Goal: Transaction & Acquisition: Purchase product/service

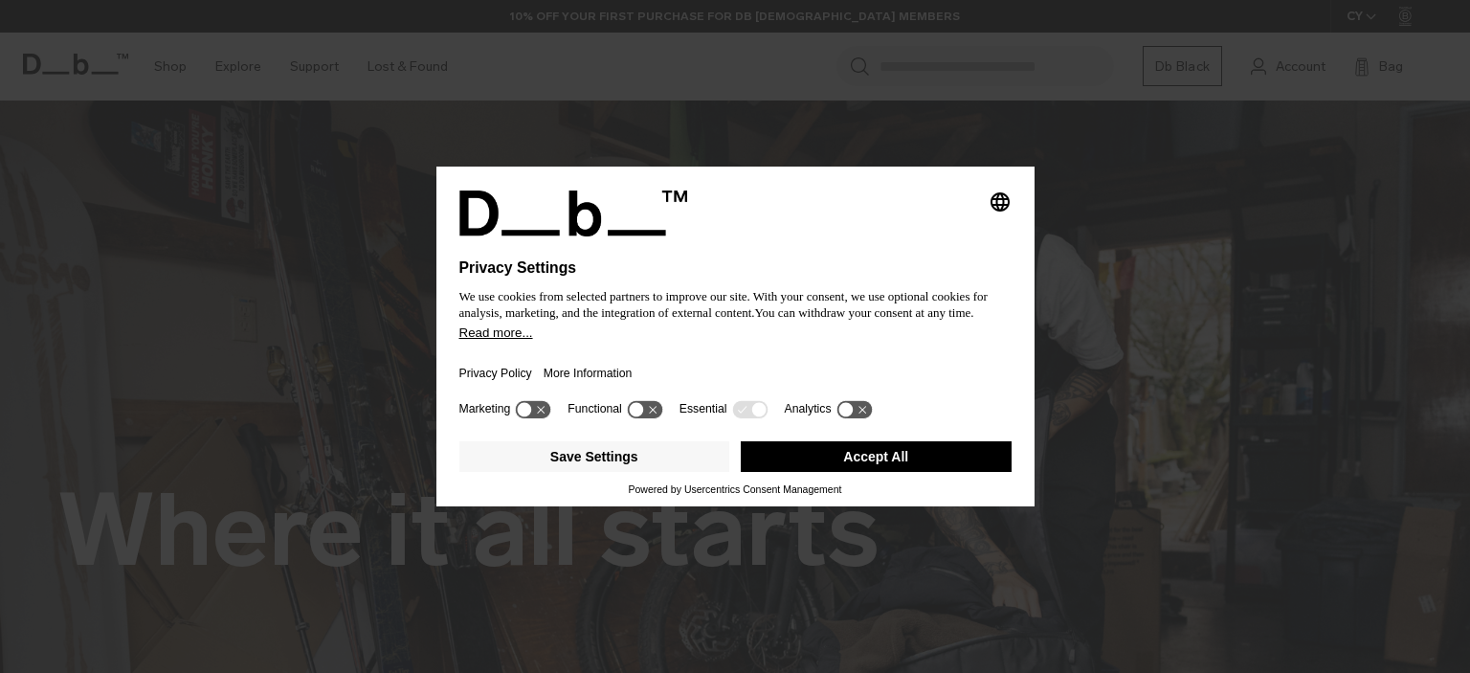
click at [663, 366] on div "Privacy Policy More Information" at bounding box center [735, 368] width 552 height 56
click at [815, 460] on button "Accept All" at bounding box center [876, 456] width 271 height 31
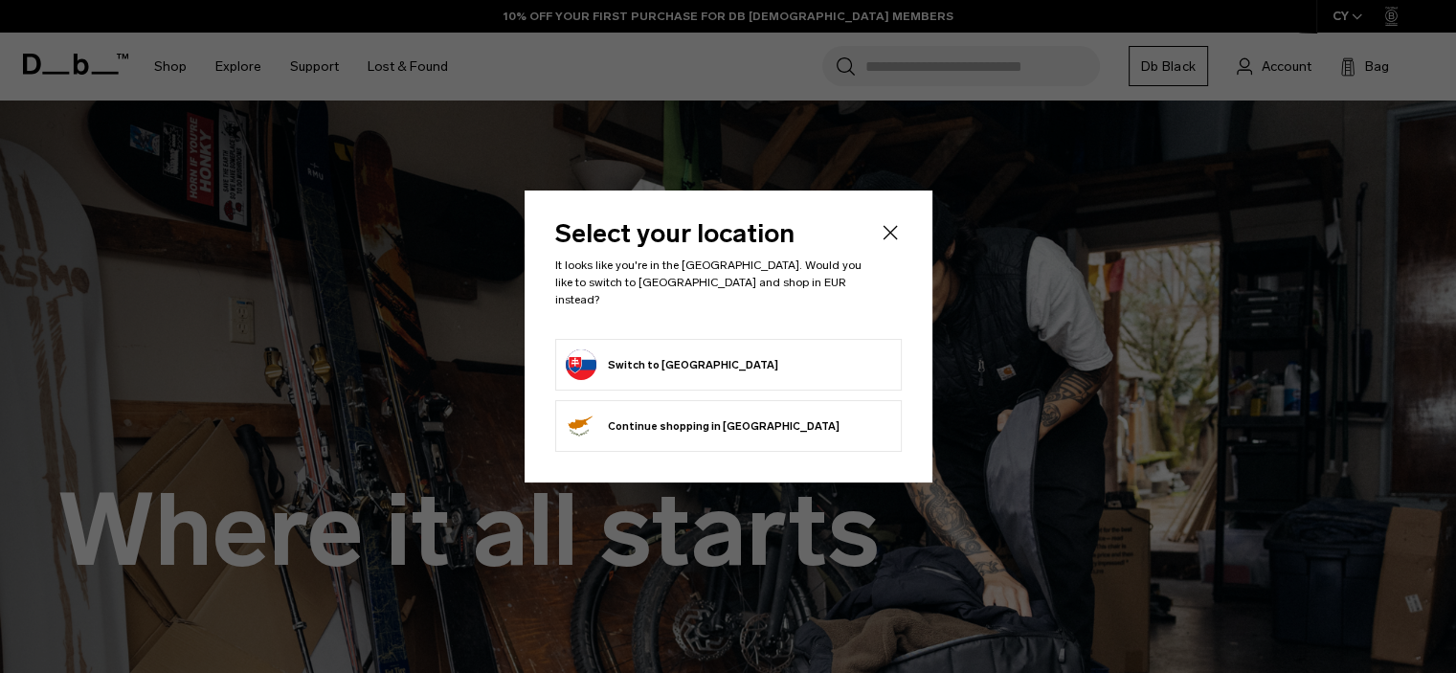
click at [652, 366] on button "Switch to Slovakia" at bounding box center [672, 364] width 212 height 31
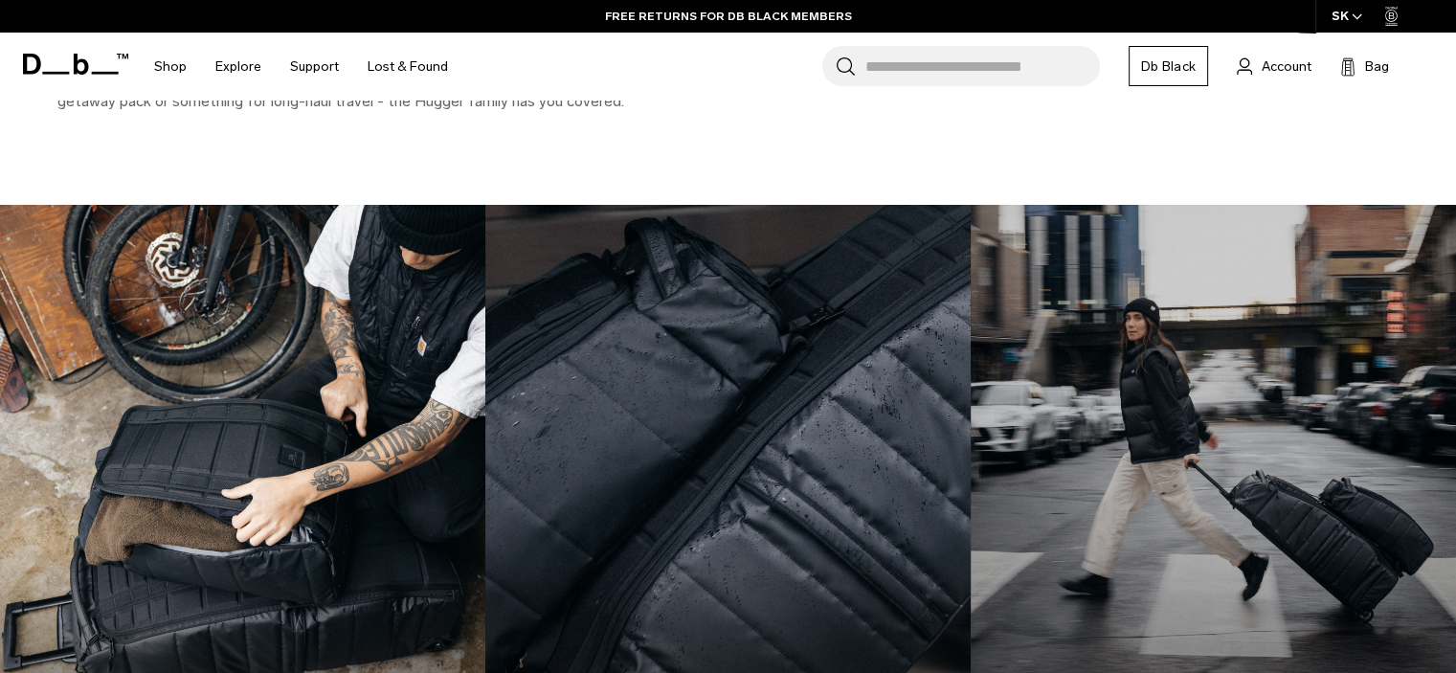
scroll to position [2512, 0]
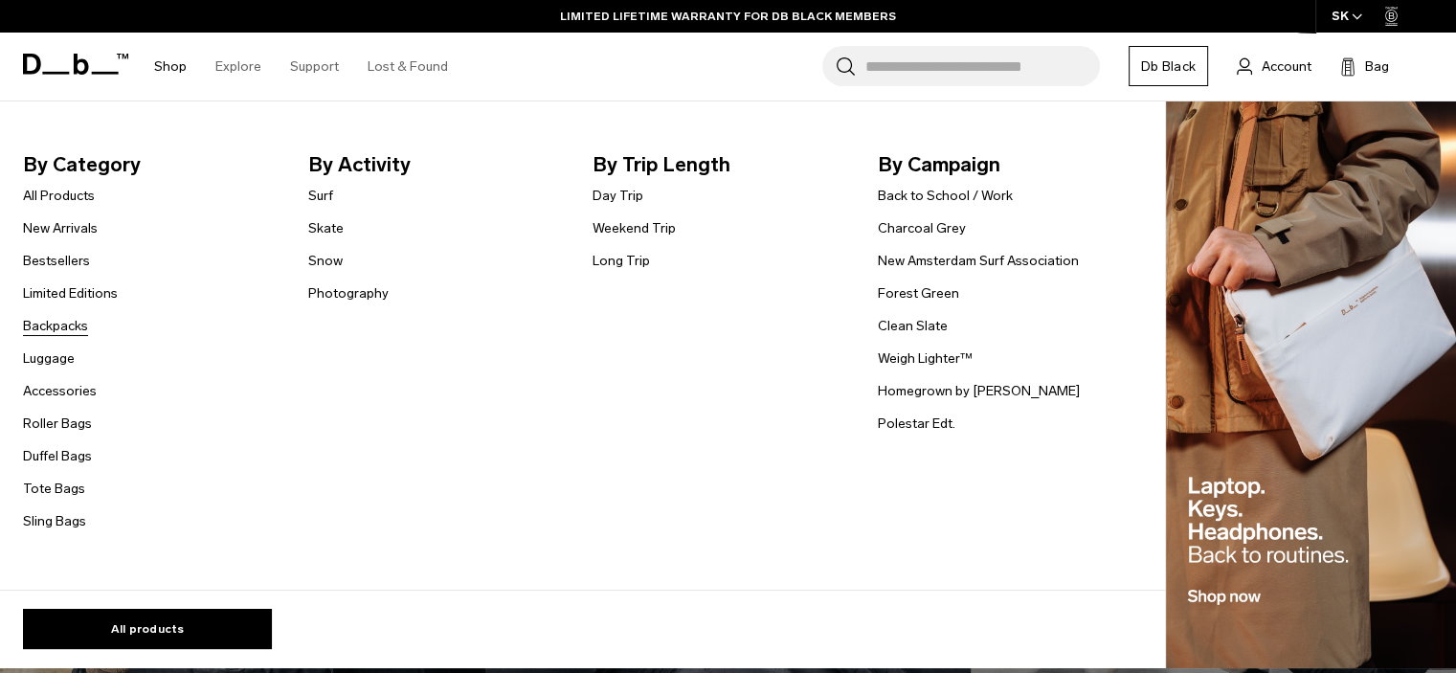
click at [69, 333] on link "Backpacks" at bounding box center [55, 326] width 65 height 20
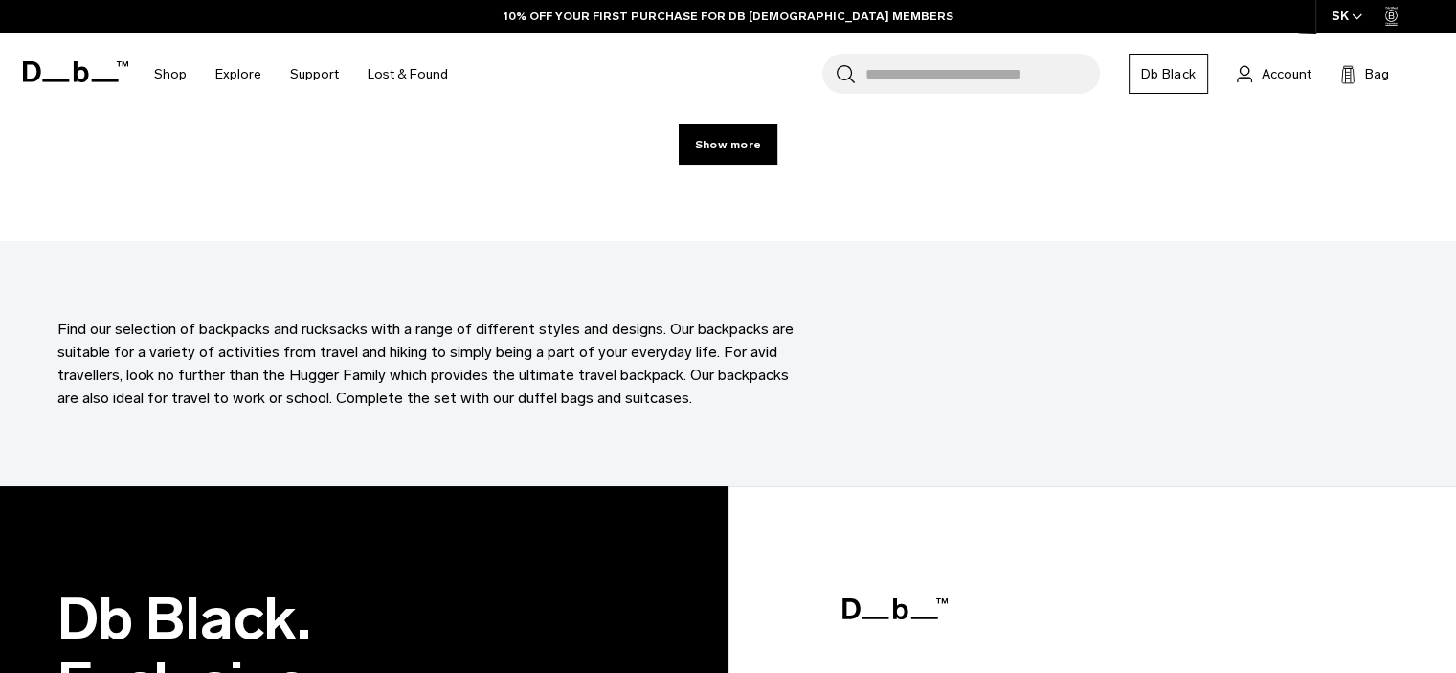
scroll to position [5942, 0]
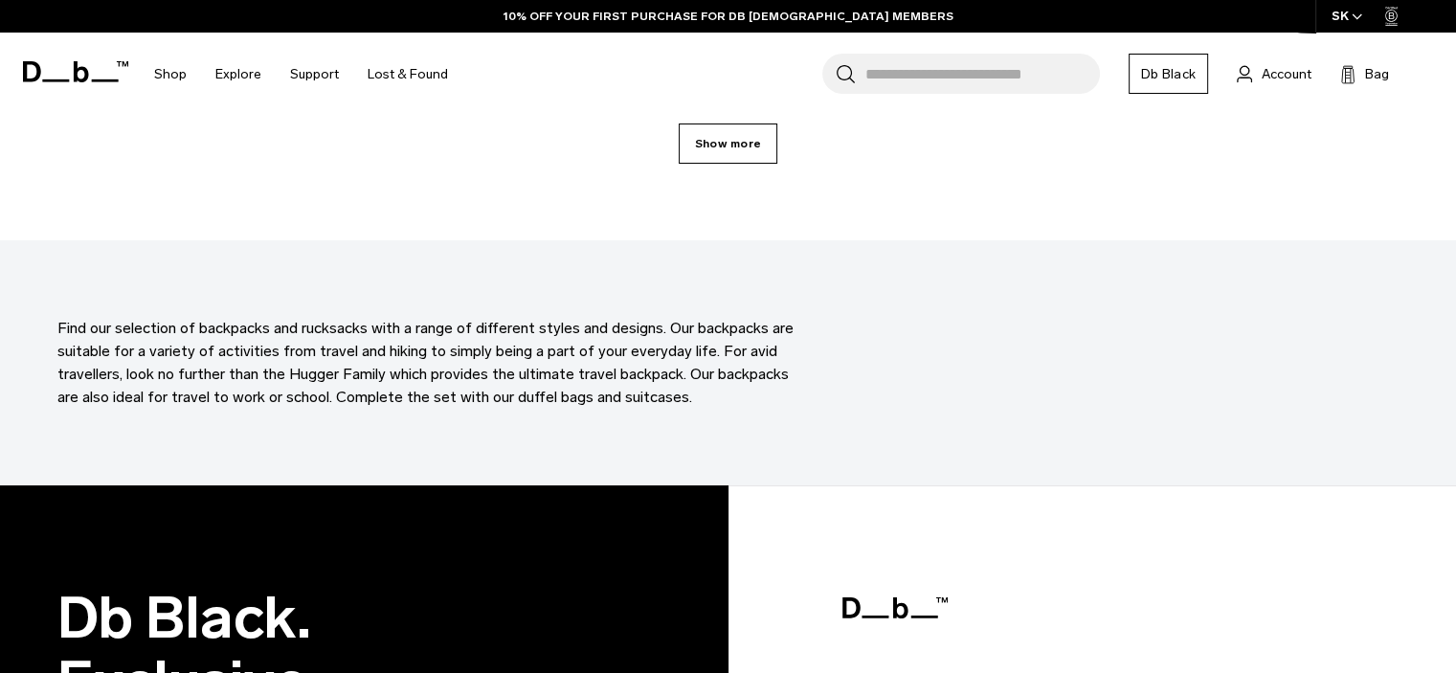
click at [700, 144] on link "Show more" at bounding box center [728, 143] width 99 height 40
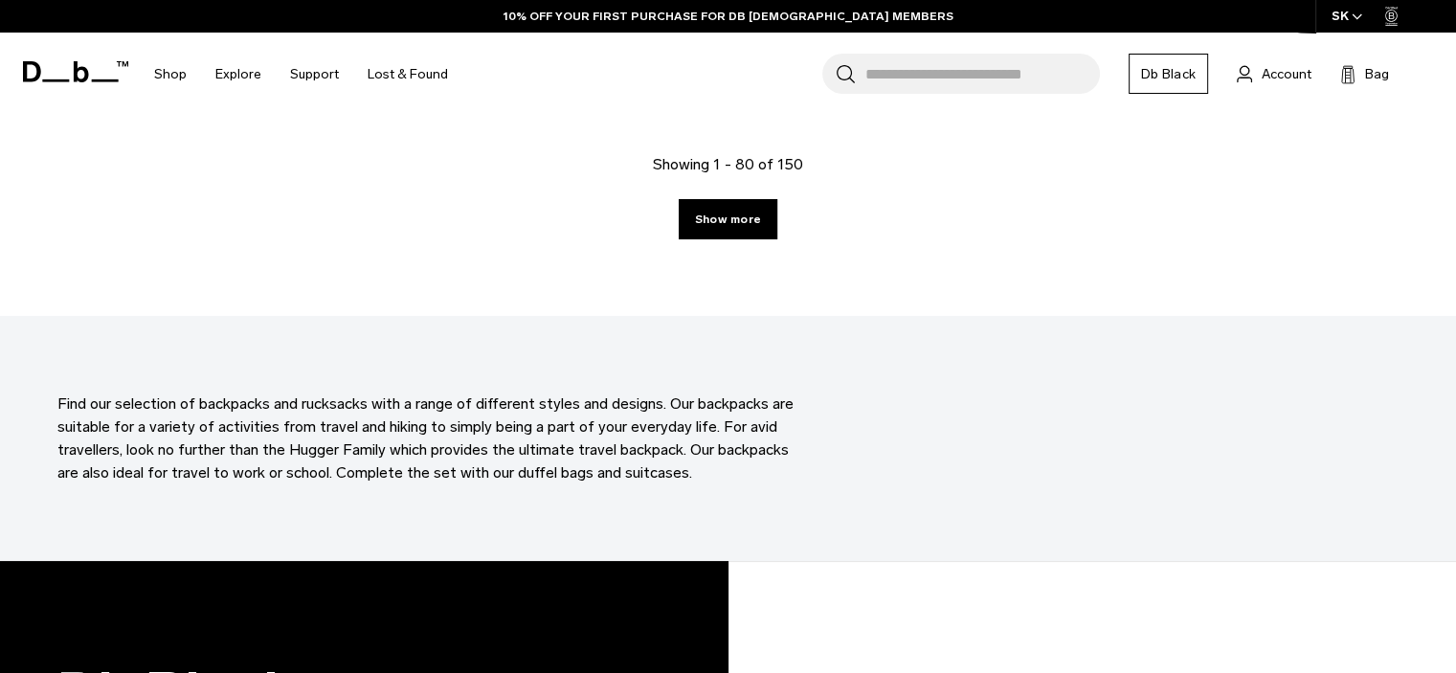
scroll to position [11401, 0]
click at [745, 225] on link "Show more" at bounding box center [728, 219] width 99 height 40
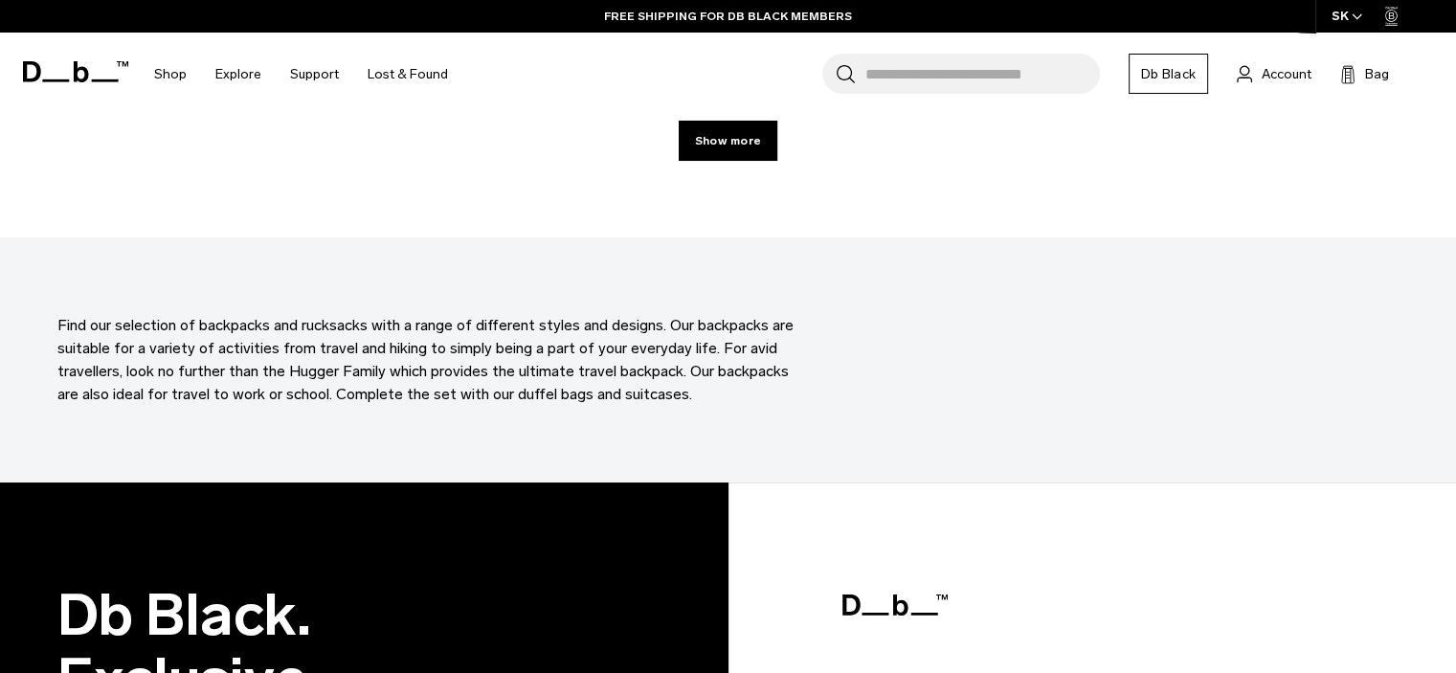
scroll to position [17021, 0]
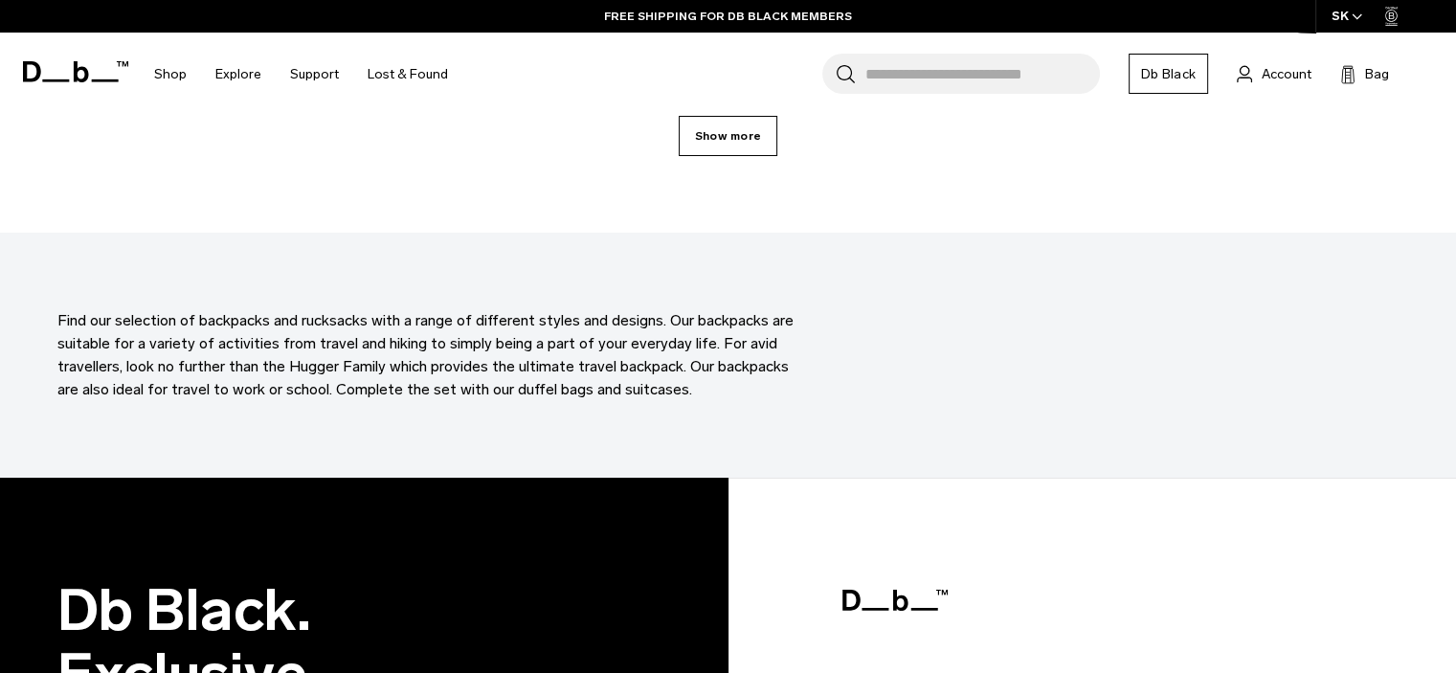
click at [703, 135] on link "Show more" at bounding box center [728, 136] width 99 height 40
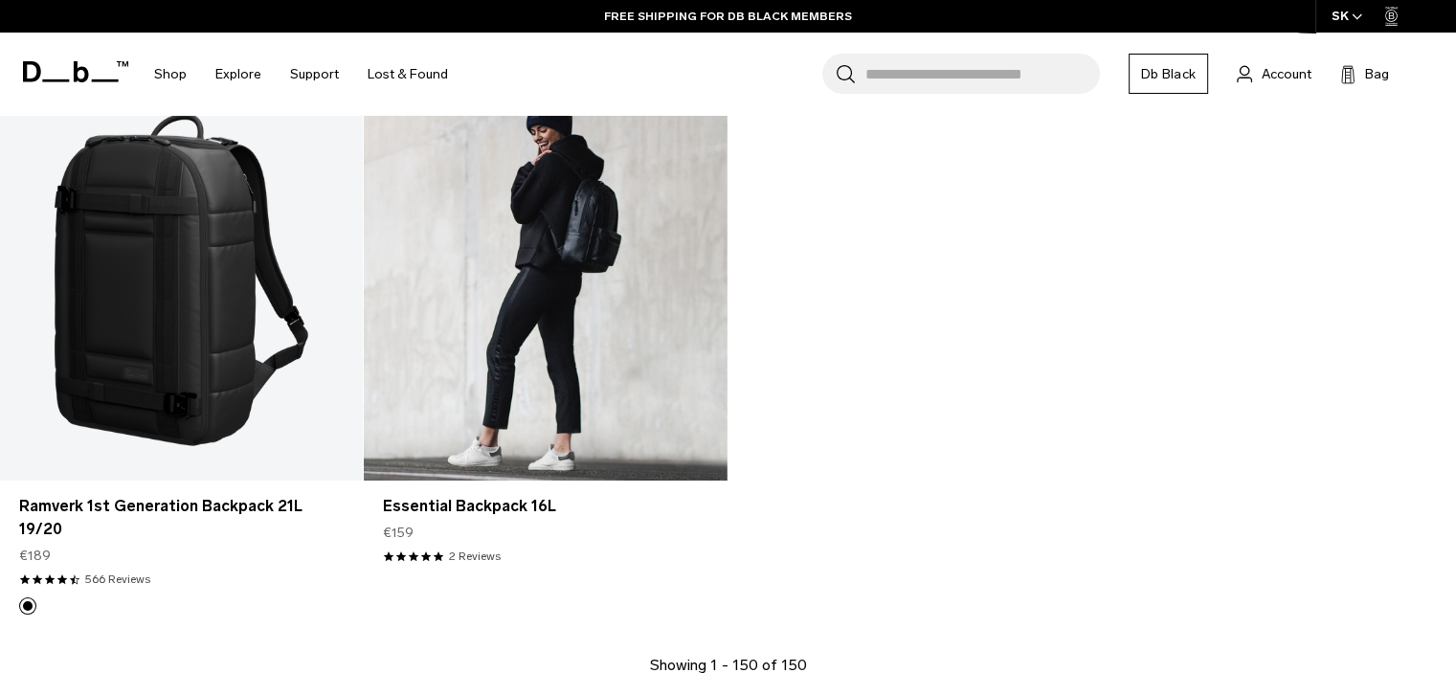
scroll to position [20866, 0]
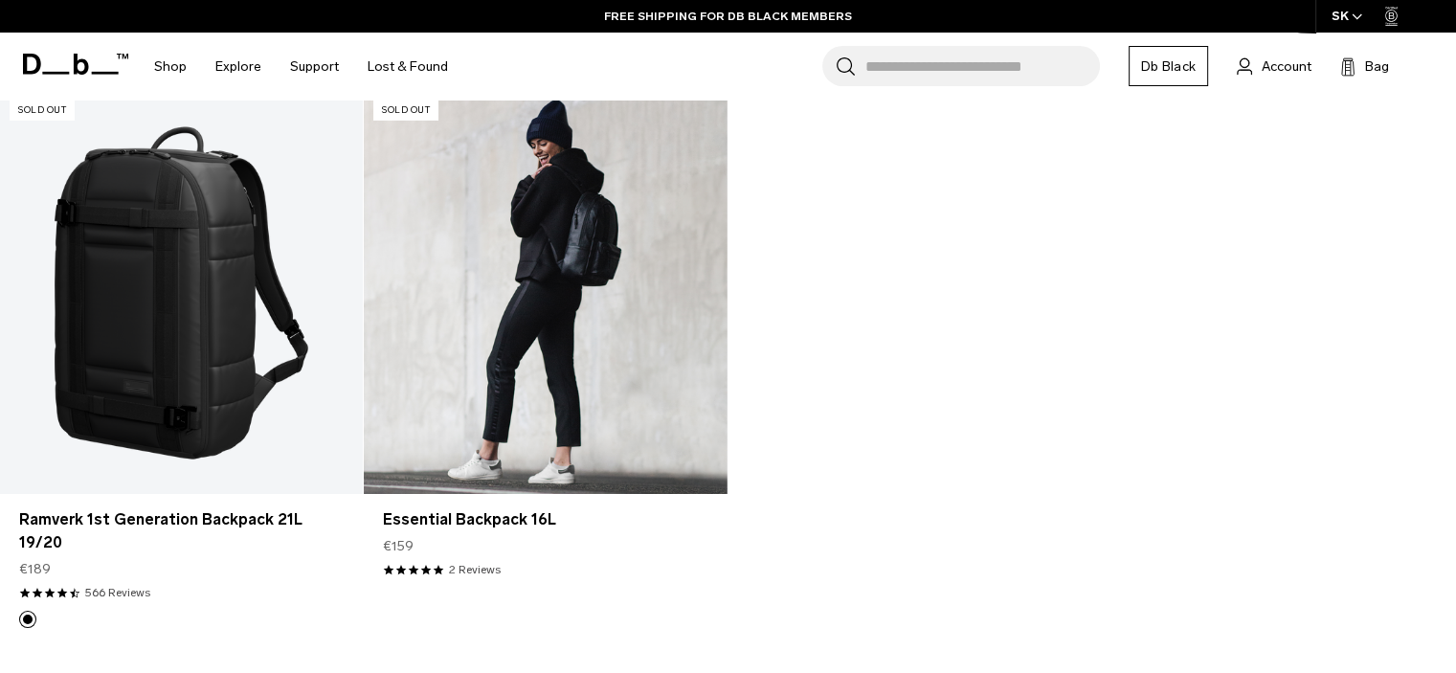
click at [563, 344] on link "Essential Backpack 16L" at bounding box center [545, 292] width 363 height 403
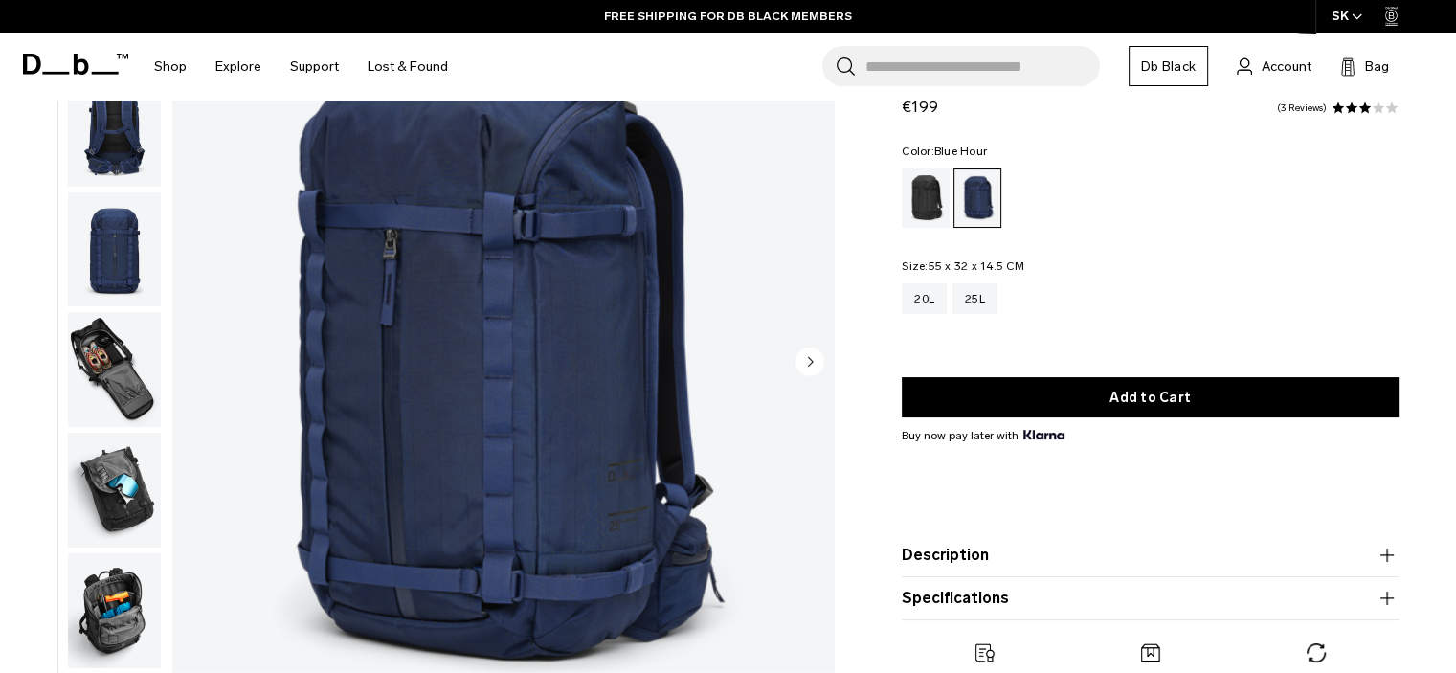
scroll to position [199, 0]
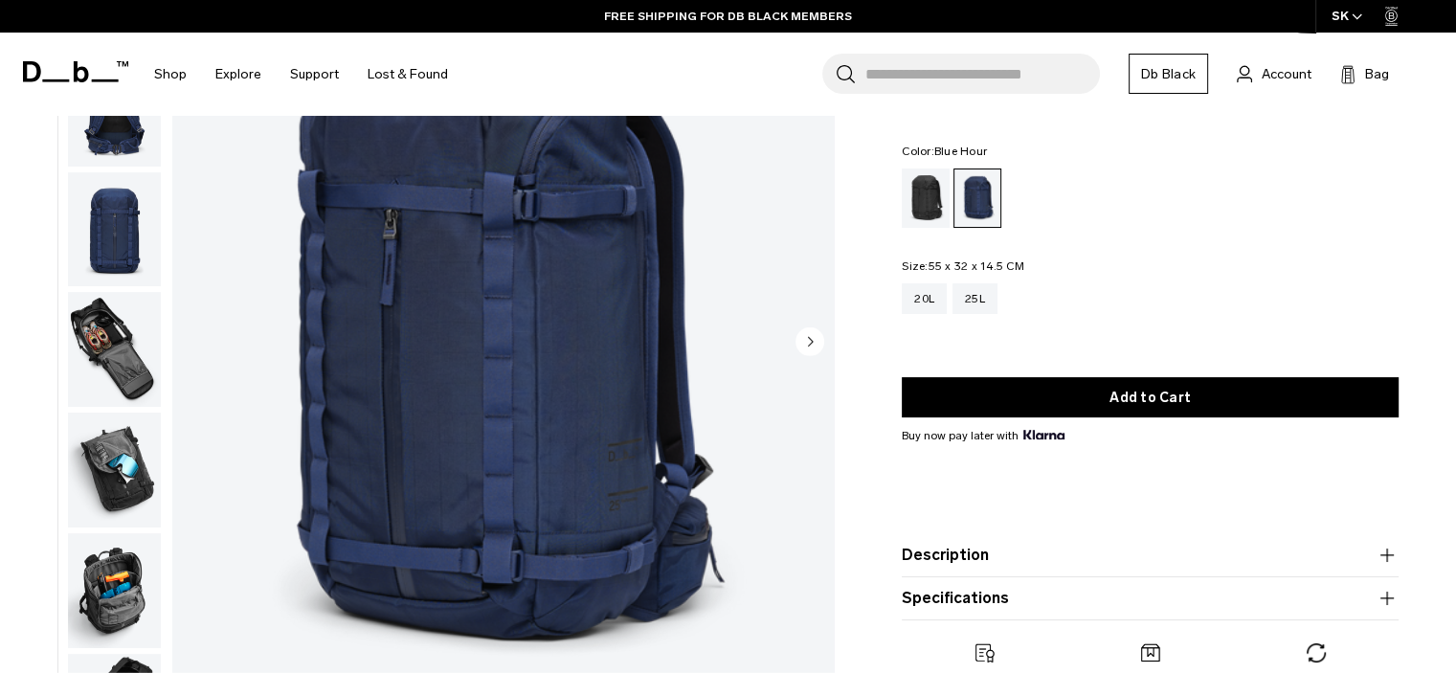
click at [813, 347] on circle "Next slide" at bounding box center [809, 340] width 29 height 29
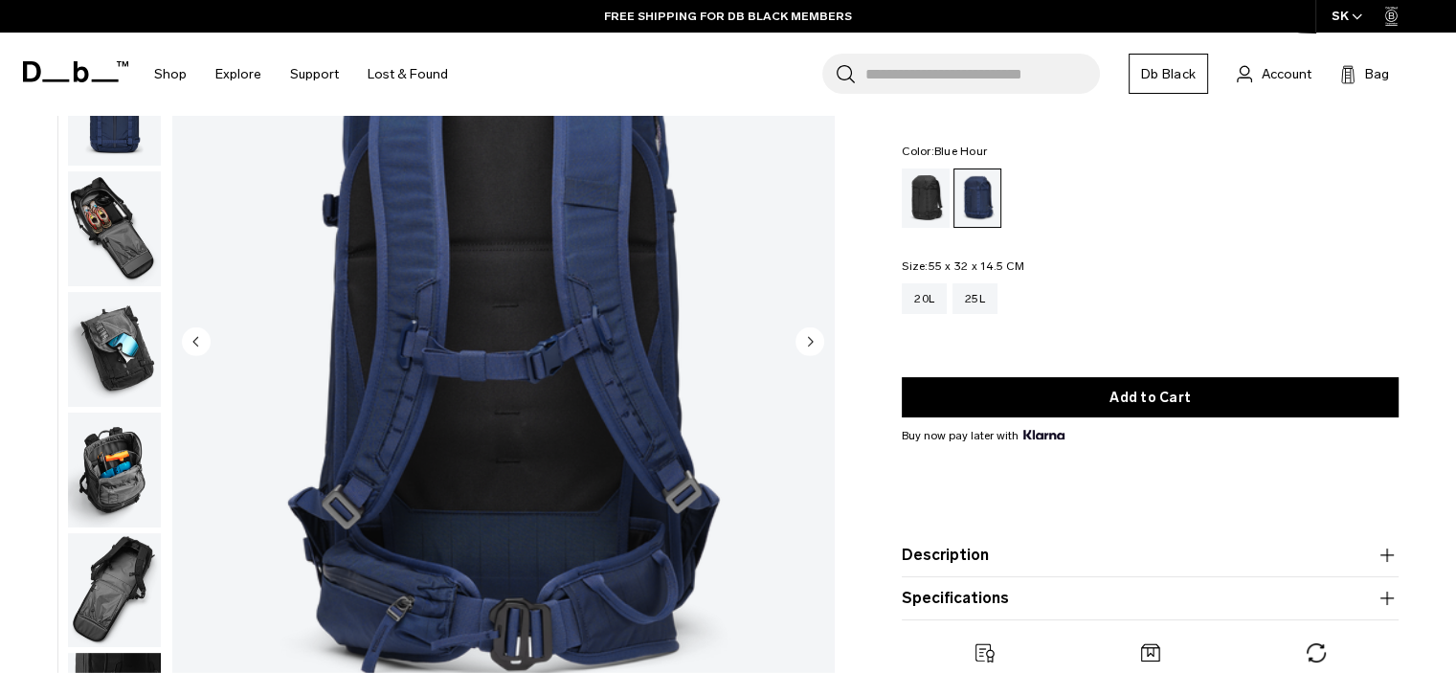
click at [813, 347] on circle "Next slide" at bounding box center [809, 340] width 29 height 29
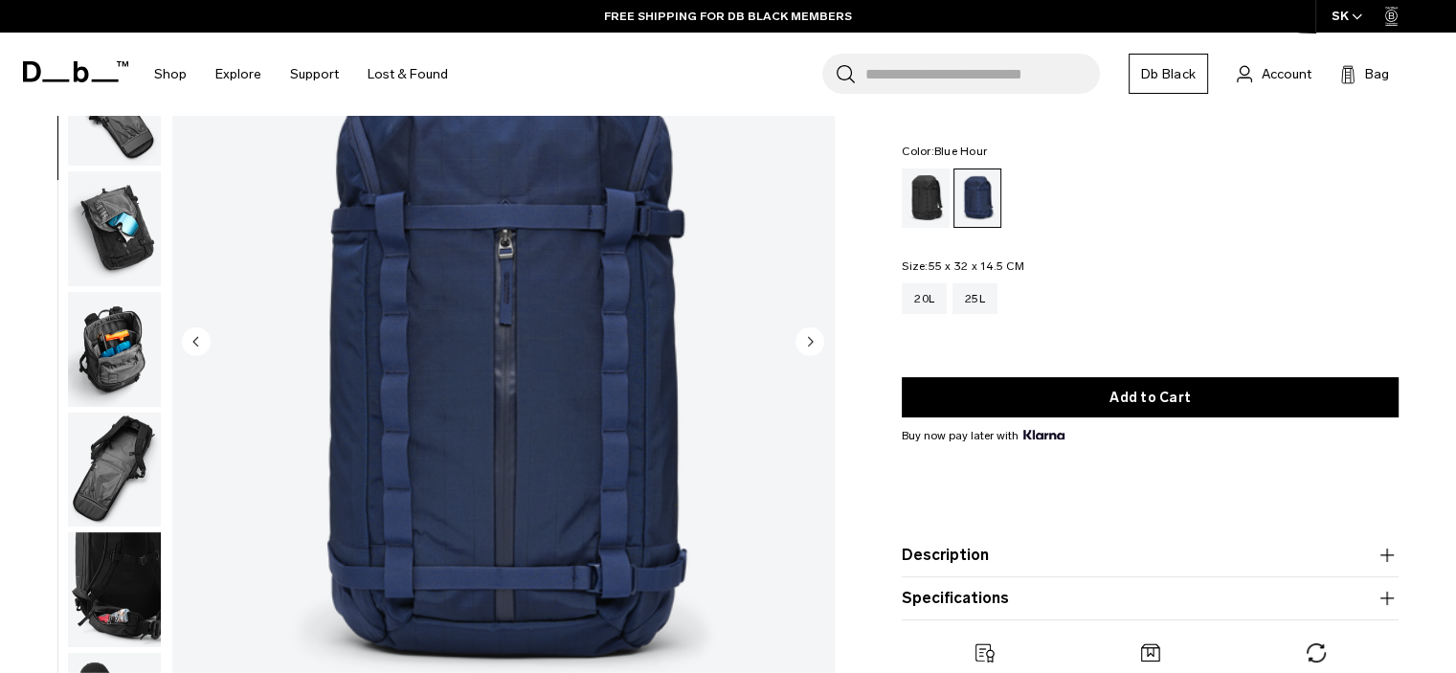
click at [813, 347] on circle "Next slide" at bounding box center [809, 340] width 29 height 29
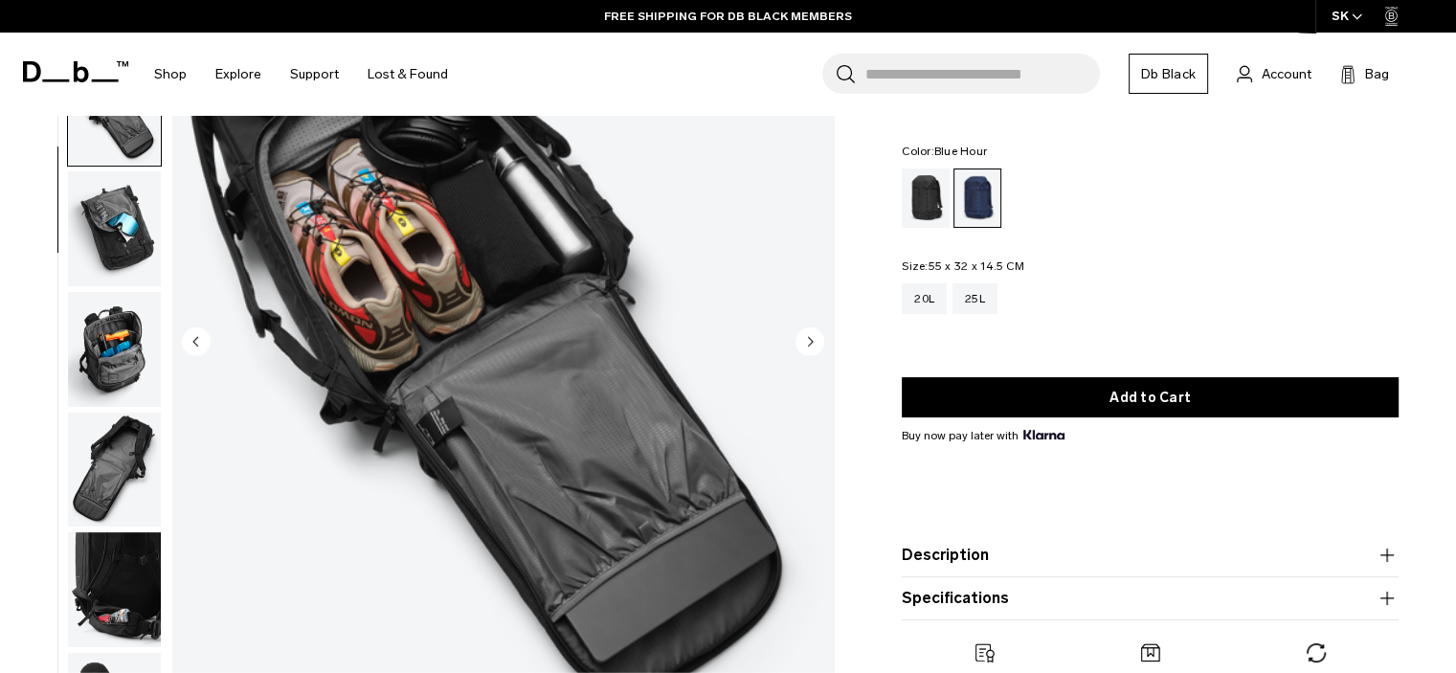
scroll to position [362, 0]
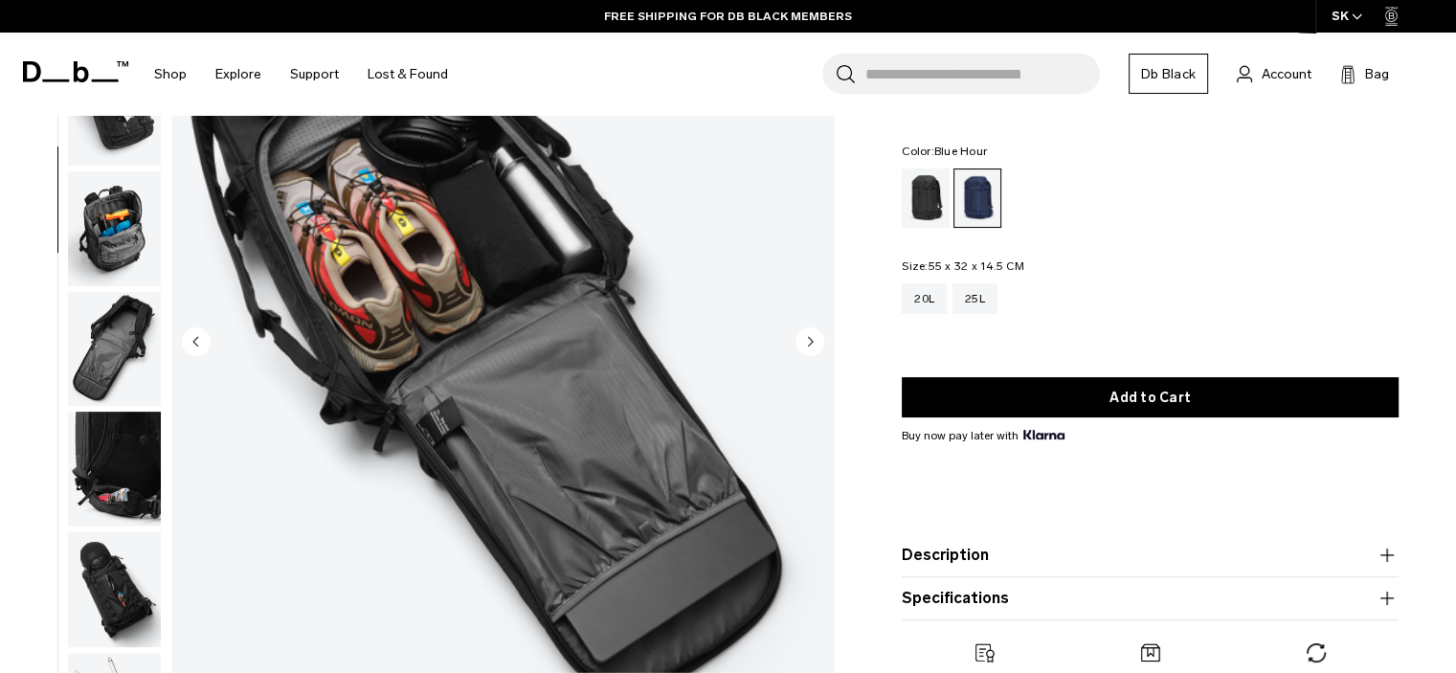
click at [813, 347] on circle "Next slide" at bounding box center [809, 340] width 29 height 29
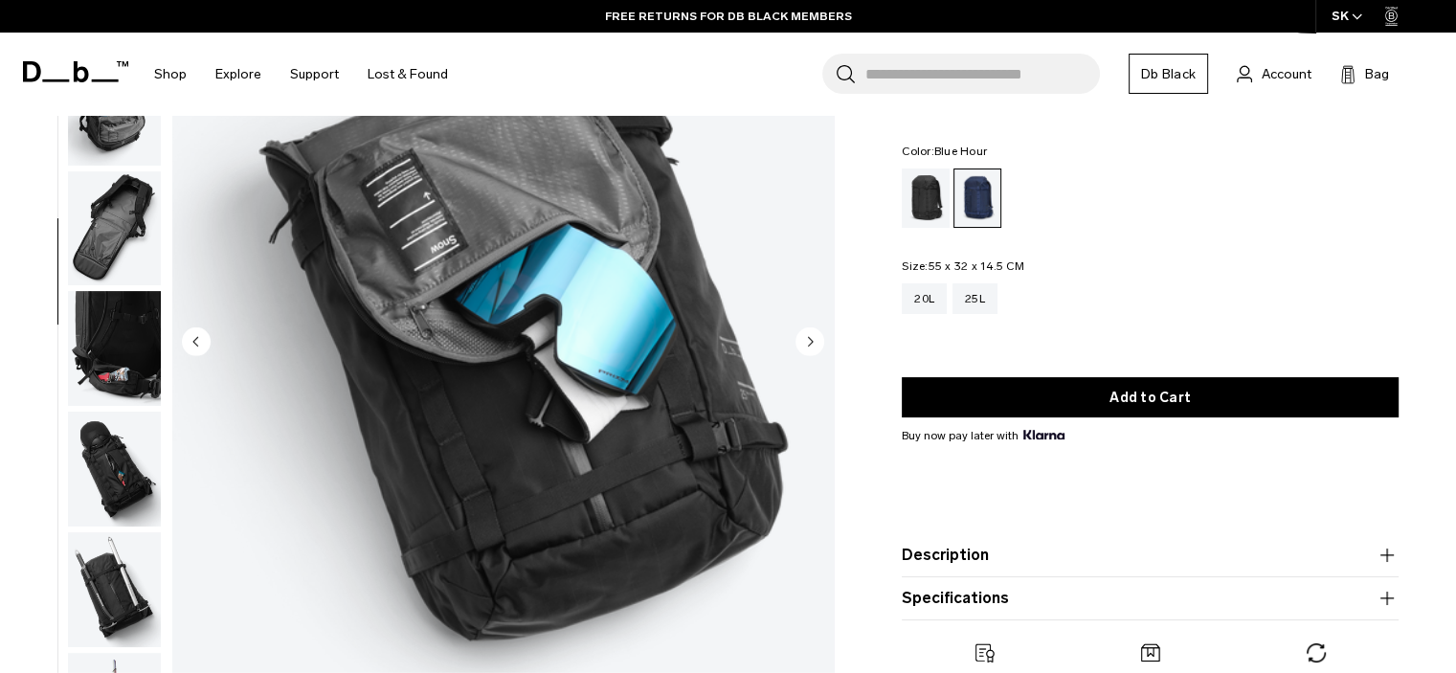
click at [813, 347] on circle "Next slide" at bounding box center [809, 340] width 29 height 29
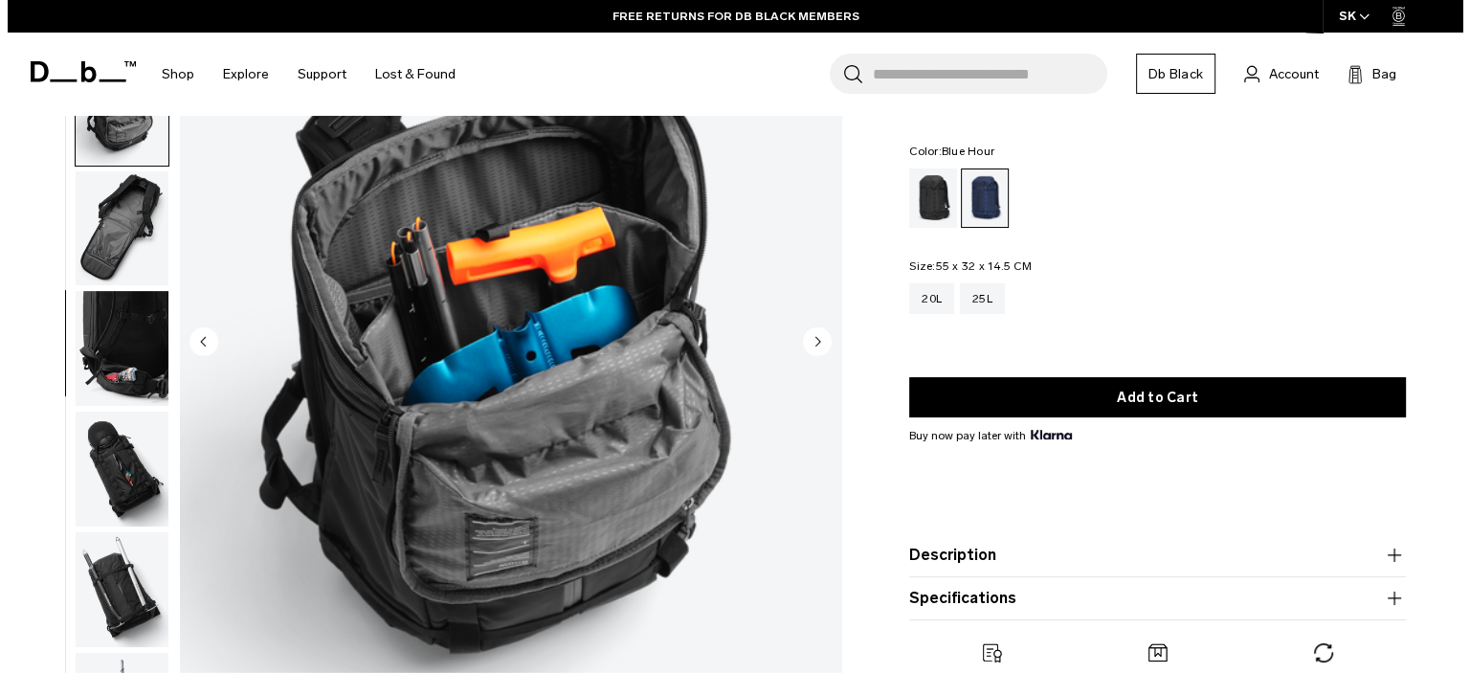
scroll to position [495, 0]
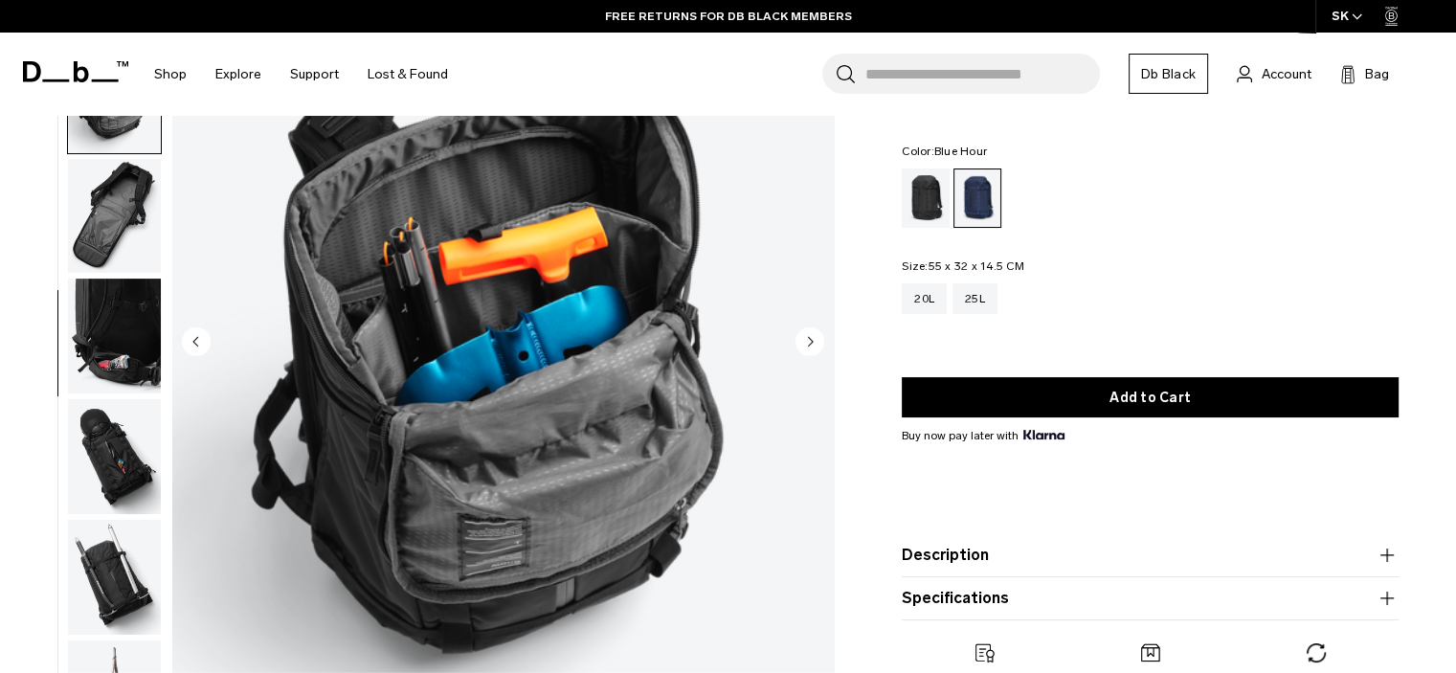
click at [813, 347] on circle "Next slide" at bounding box center [809, 340] width 29 height 29
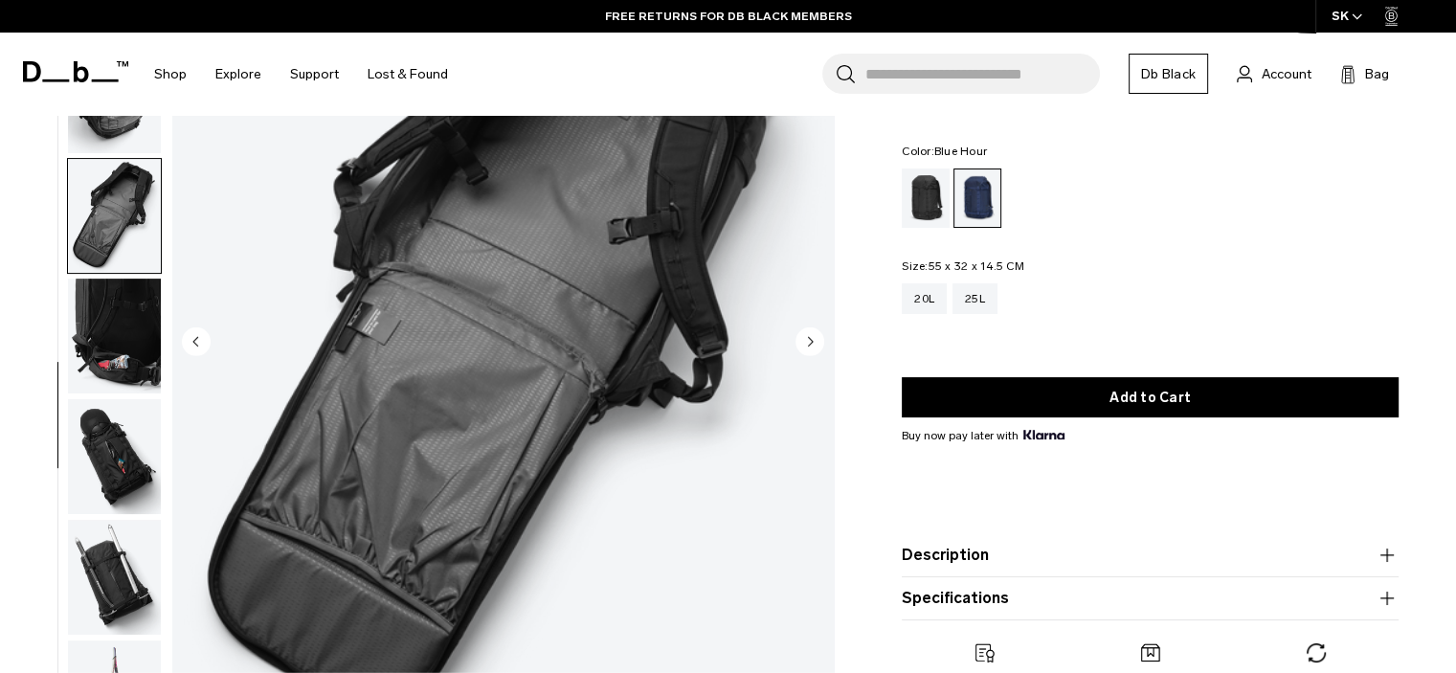
click at [813, 347] on circle "Next slide" at bounding box center [809, 340] width 29 height 29
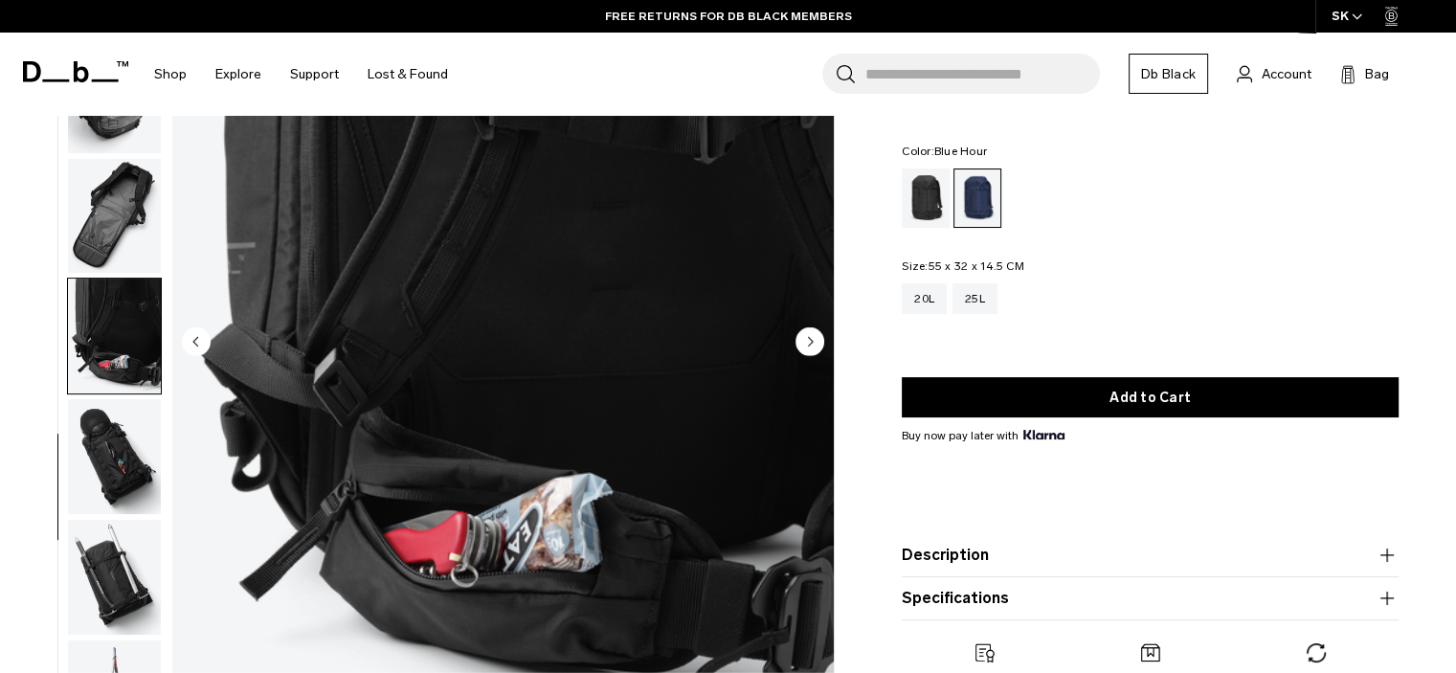
click at [813, 347] on circle "Next slide" at bounding box center [809, 340] width 29 height 29
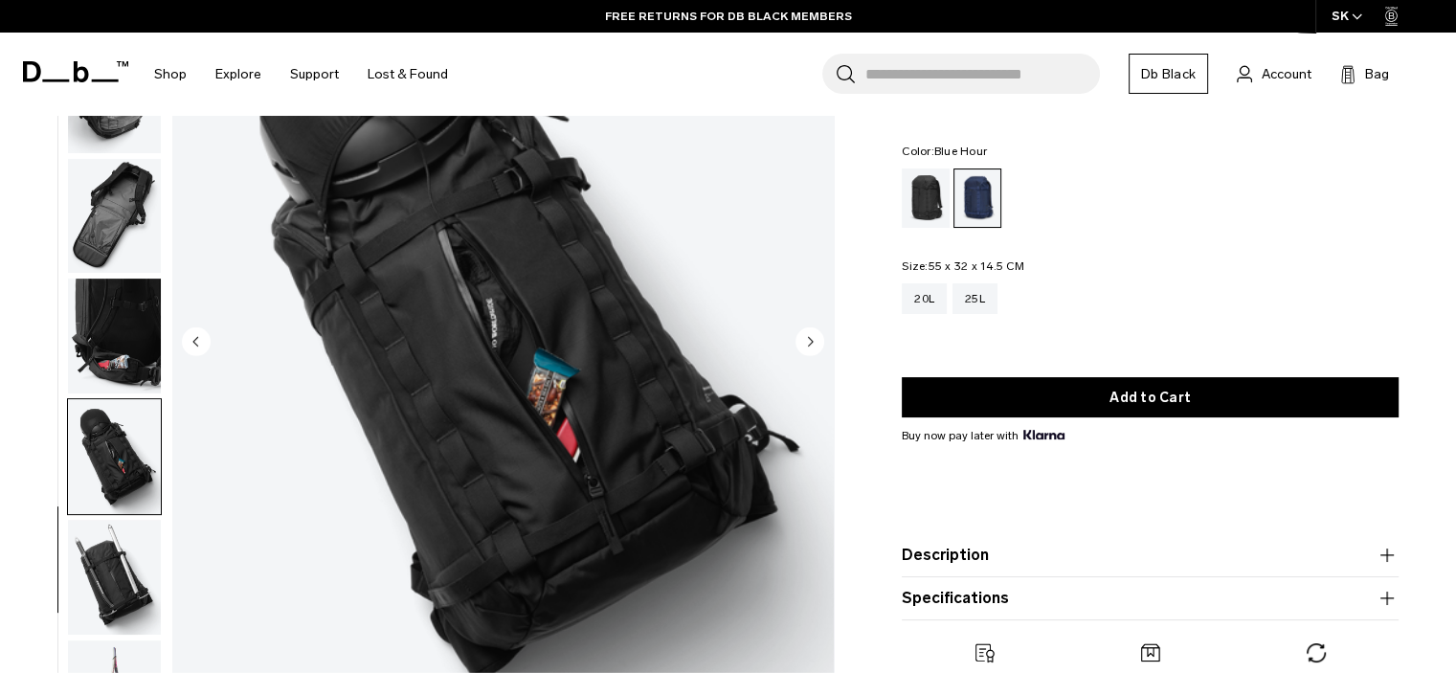
click at [813, 347] on circle "Next slide" at bounding box center [809, 340] width 29 height 29
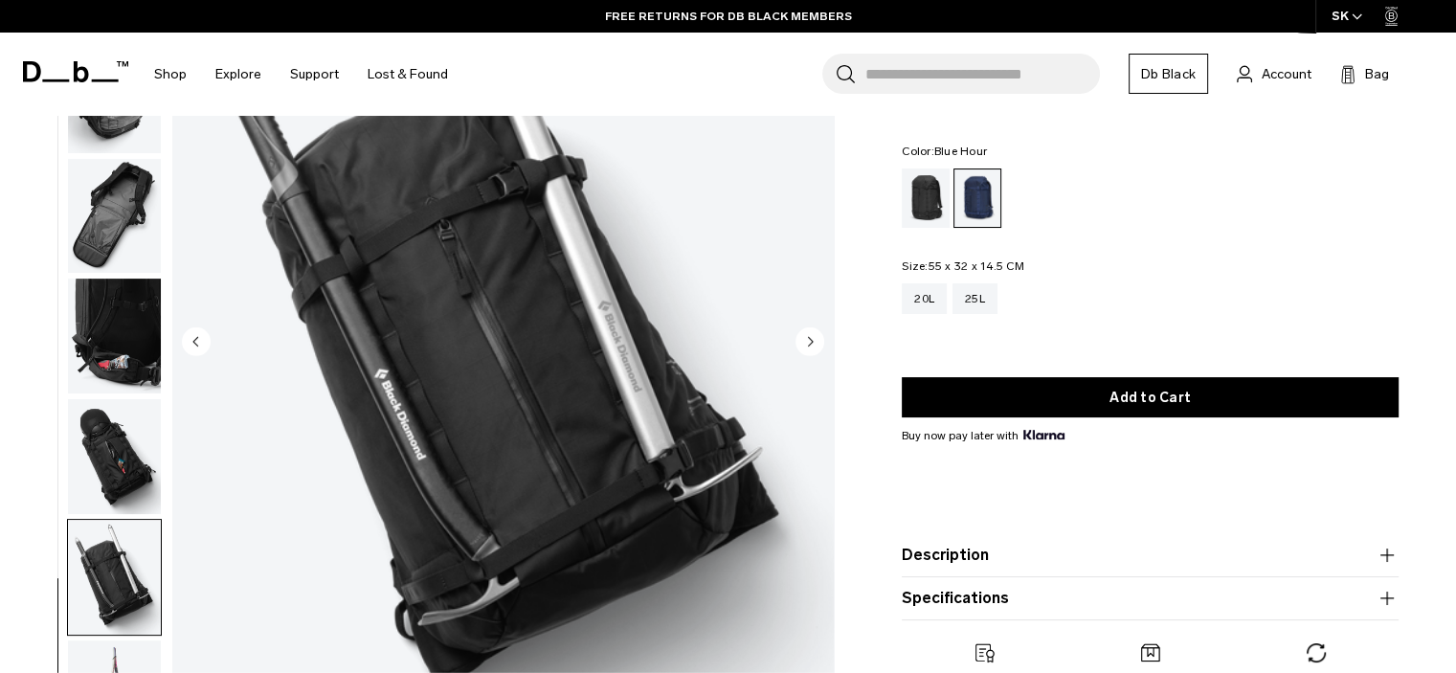
click at [813, 347] on circle "Next slide" at bounding box center [809, 340] width 29 height 29
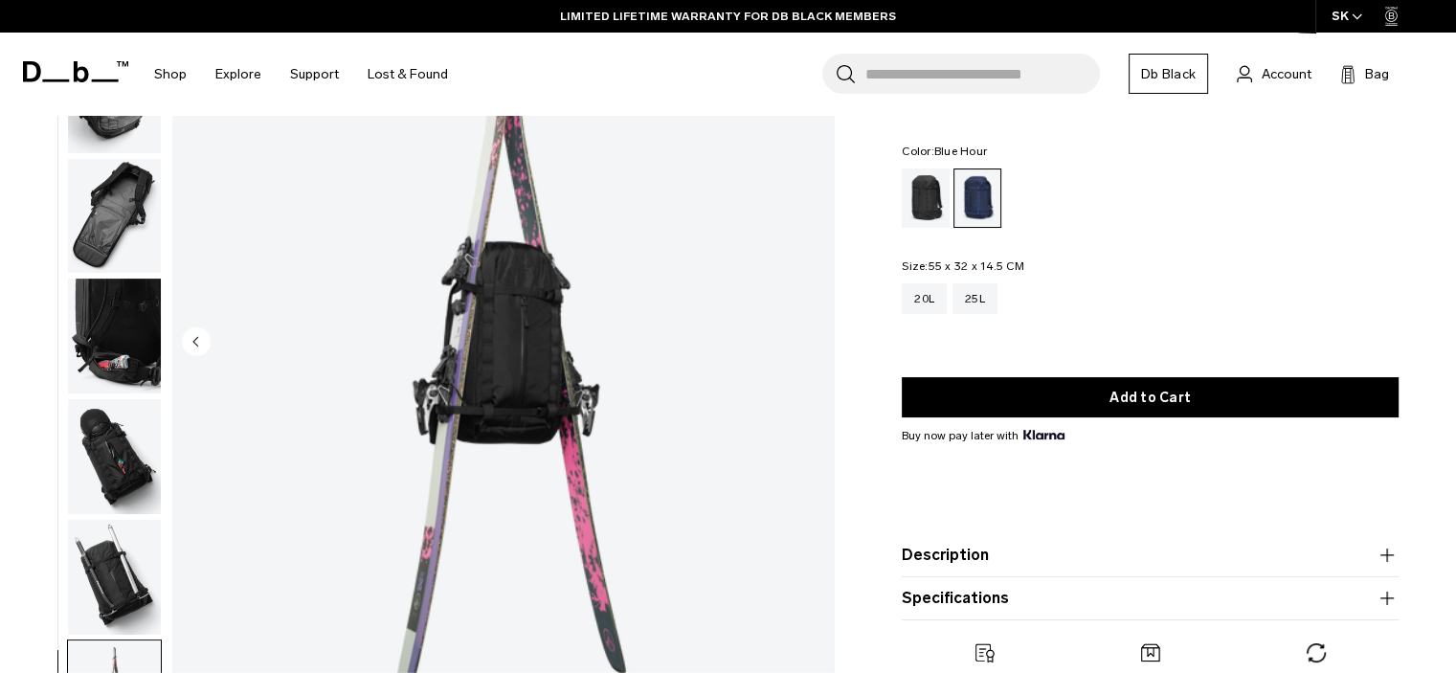
click at [813, 347] on img "11 / 11" at bounding box center [502, 343] width 661 height 826
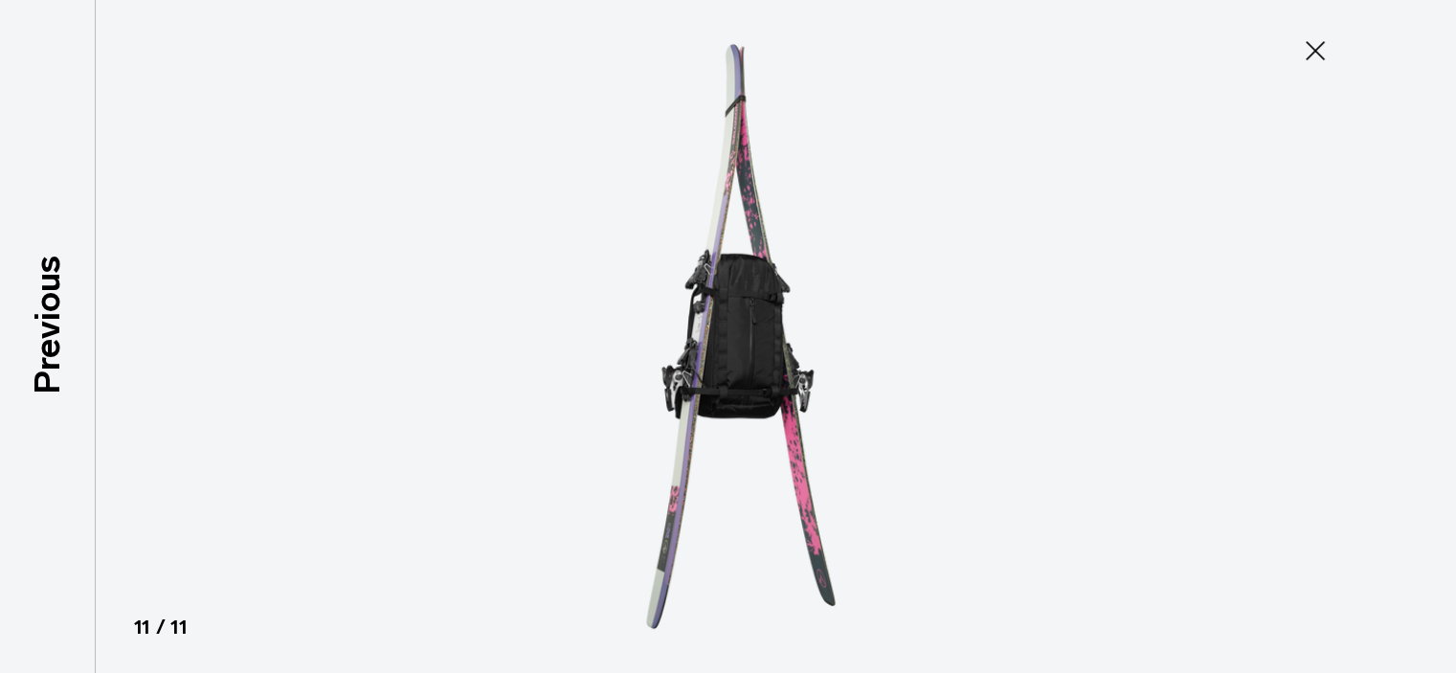
scroll to position [484, 0]
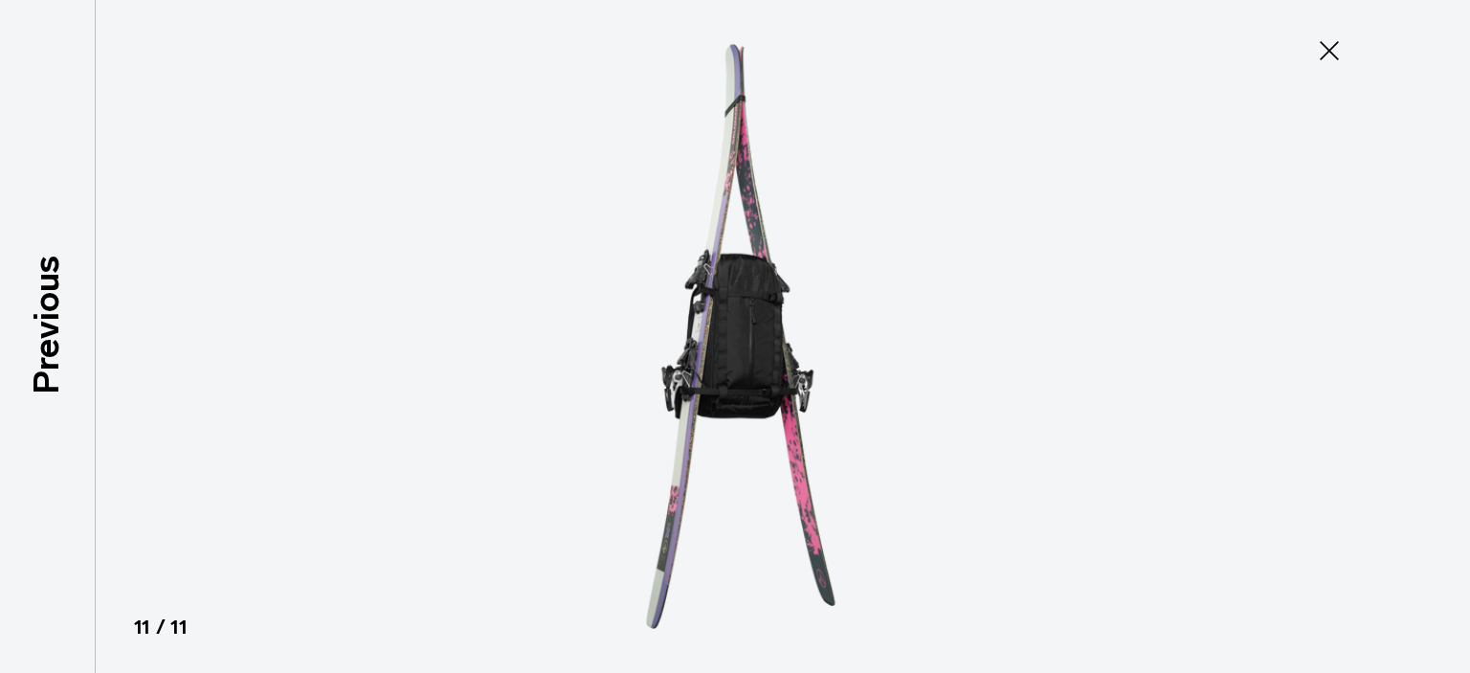
click at [1321, 51] on icon at bounding box center [1329, 50] width 31 height 31
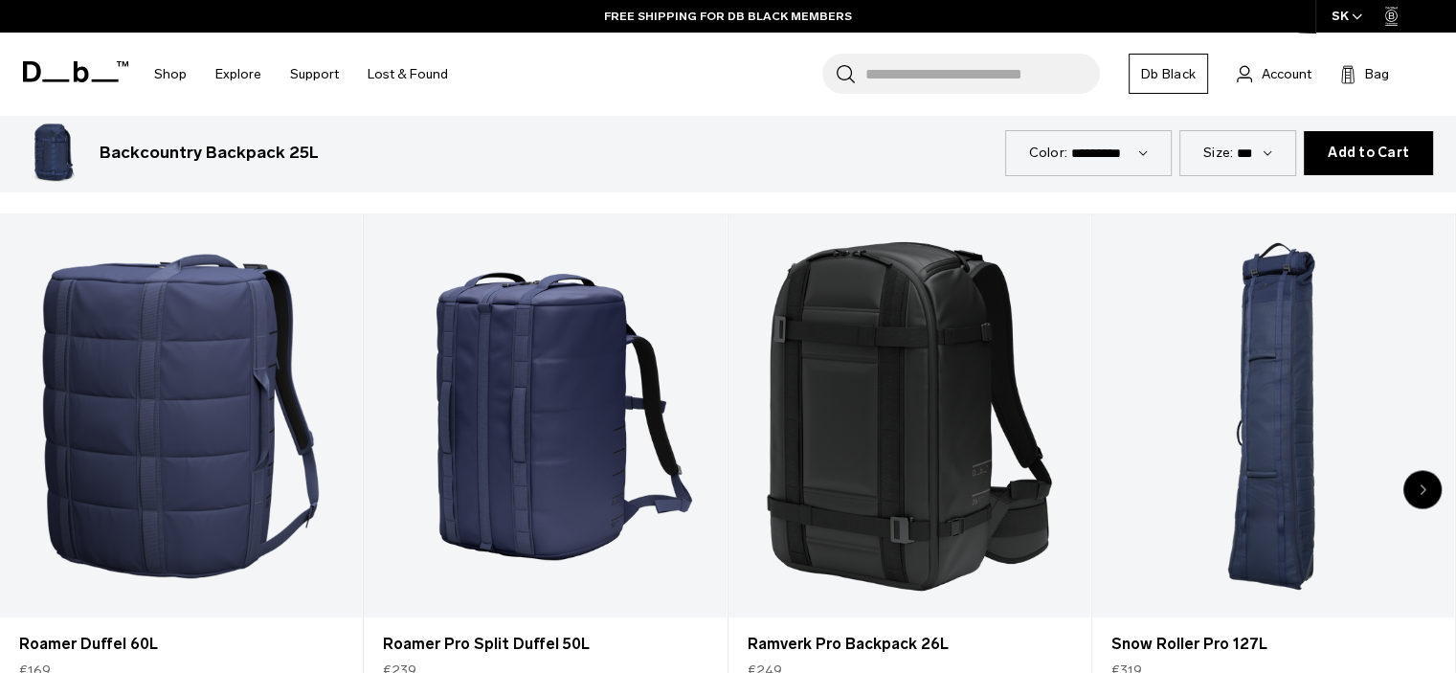
scroll to position [3243, 0]
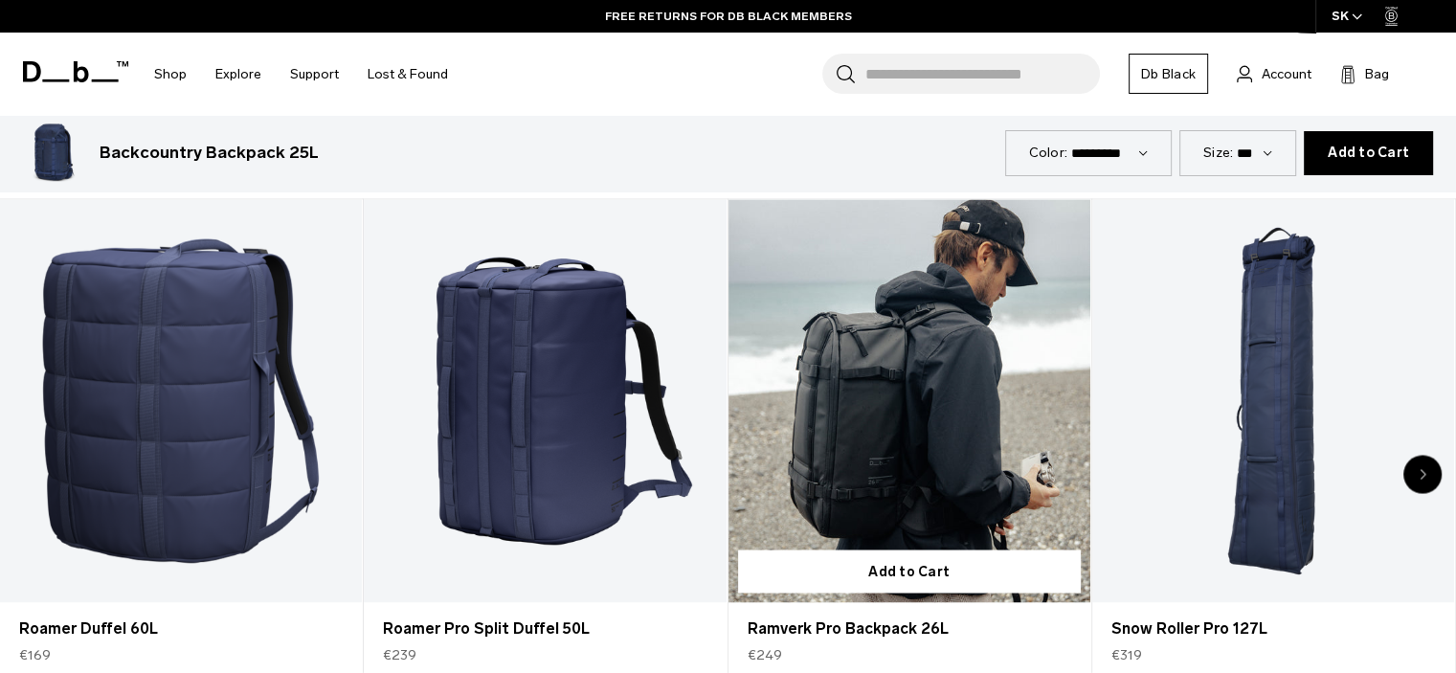
click at [1003, 420] on link "Ramverk Pro Backpack 26L" at bounding box center [909, 400] width 362 height 402
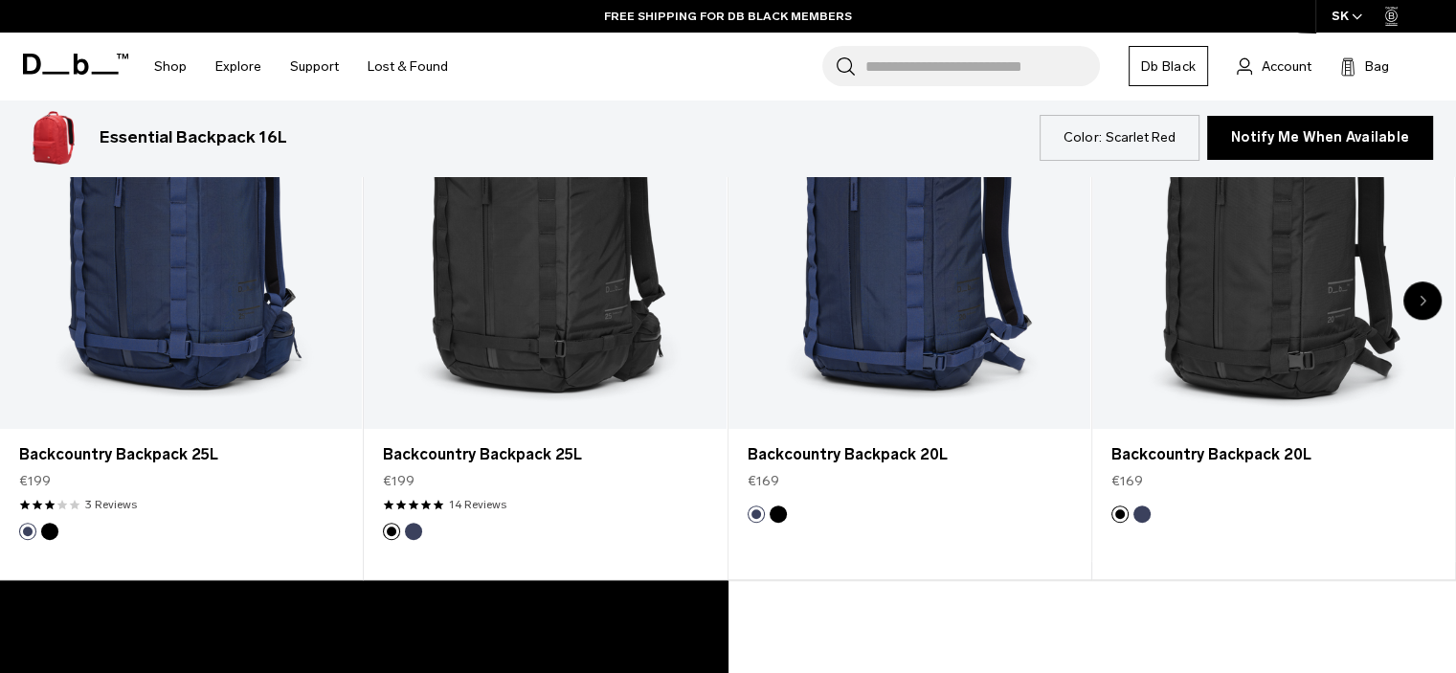
scroll to position [1099, 0]
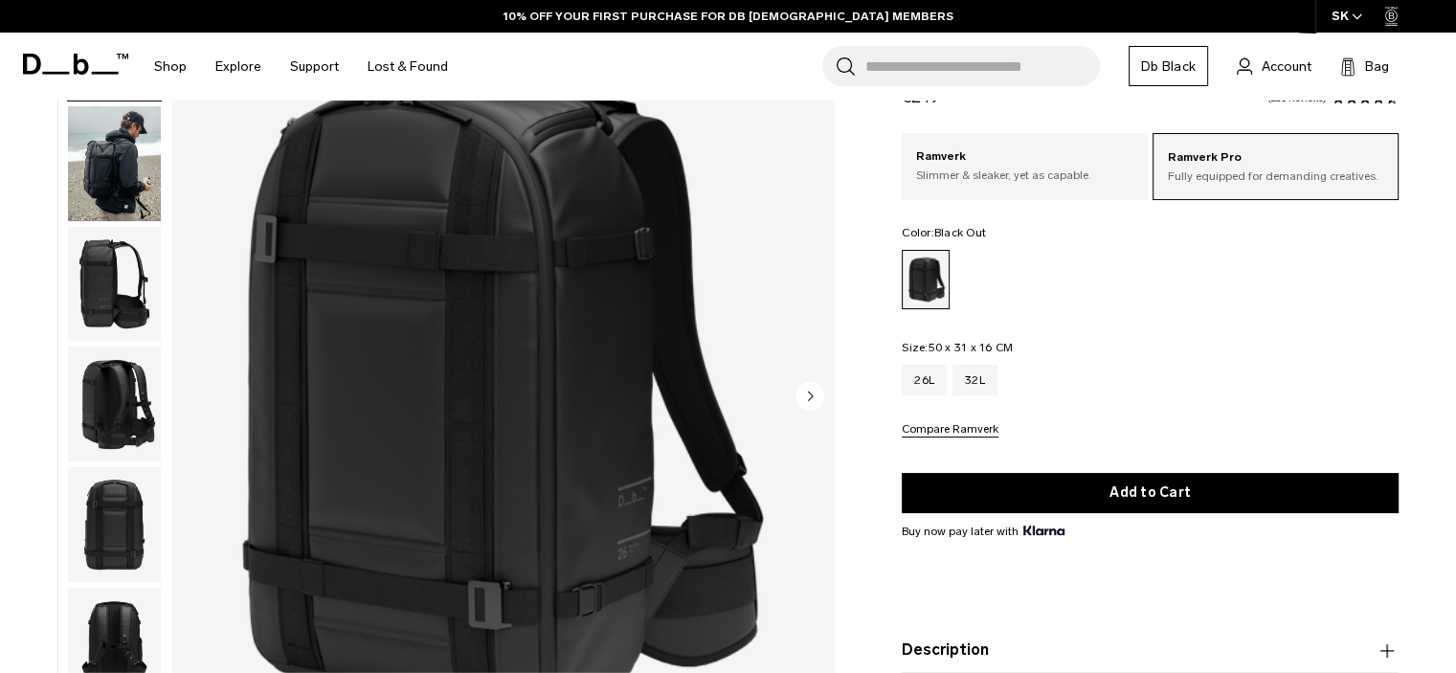
scroll to position [118, 0]
